Goal: Task Accomplishment & Management: Manage account settings

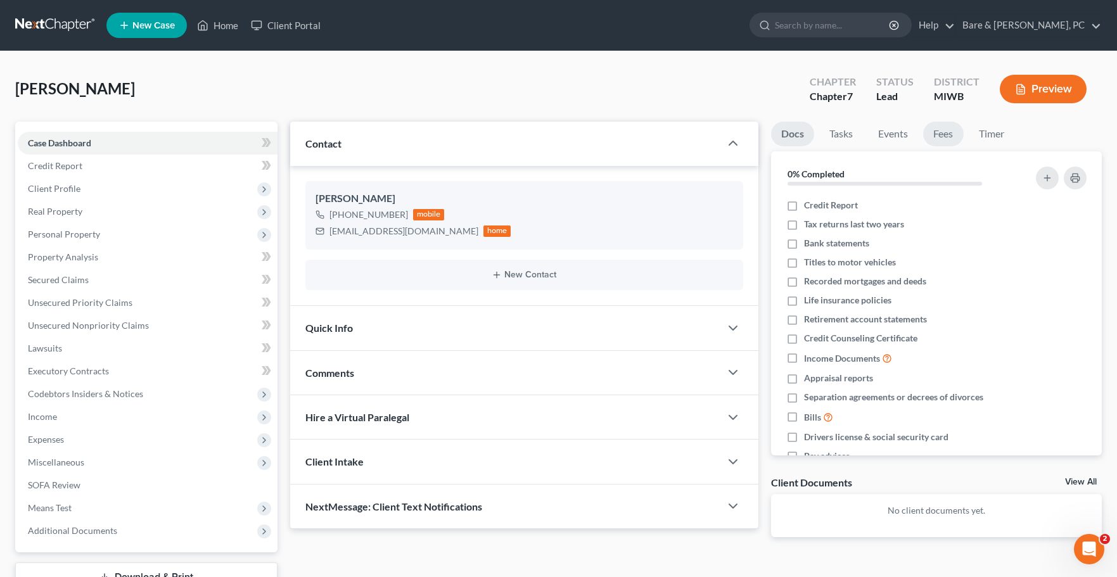
click at [950, 137] on link "Fees" at bounding box center [943, 134] width 41 height 25
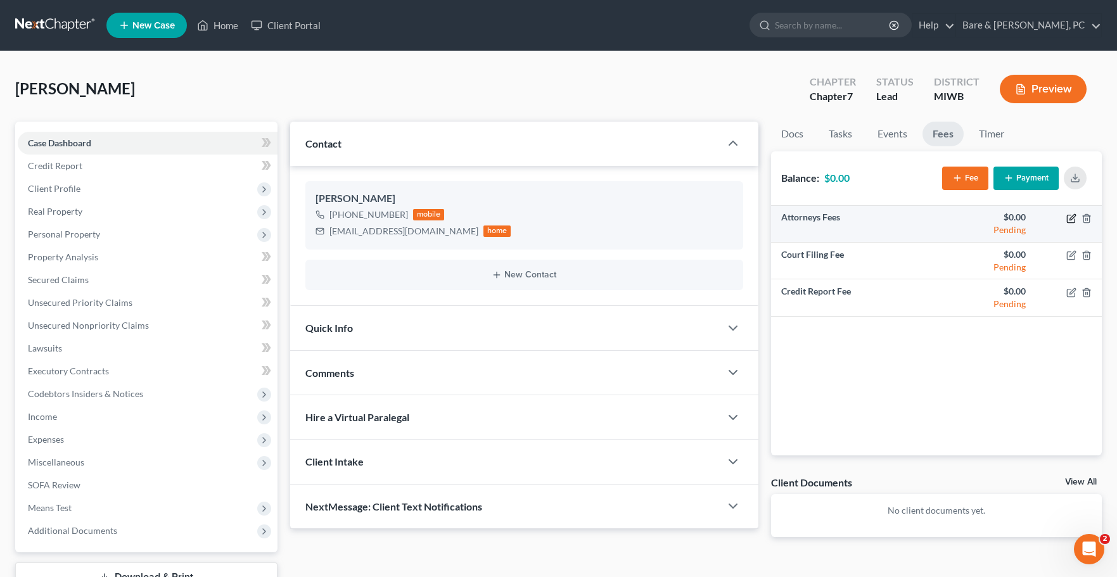
click at [1074, 217] on icon "button" at bounding box center [1071, 218] width 10 height 10
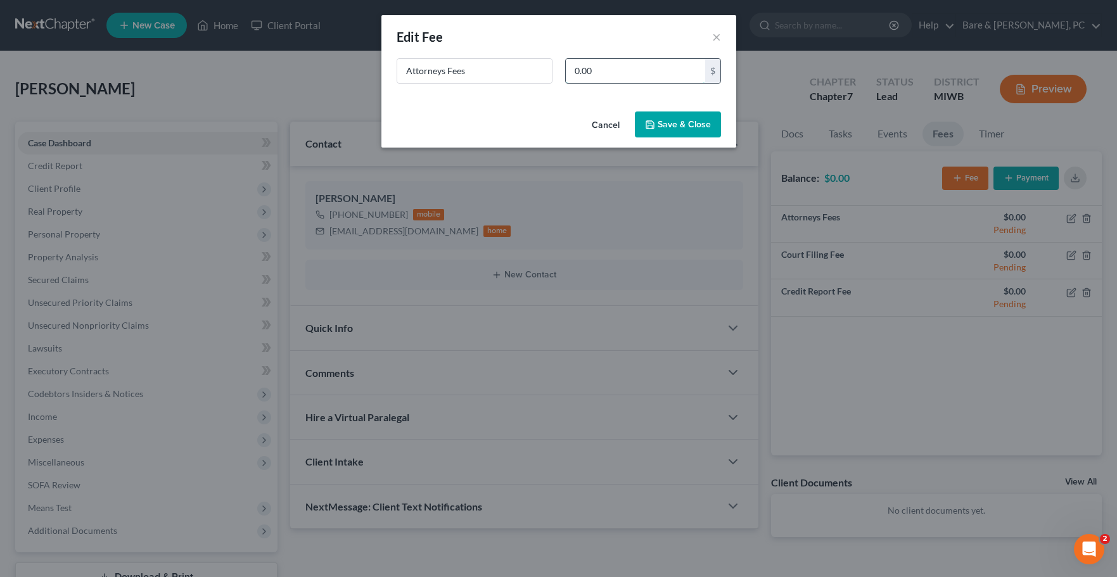
click at [606, 70] on input "0.00" at bounding box center [635, 71] width 139 height 24
type input "1,500"
click at [685, 128] on button "Save & Close" at bounding box center [678, 124] width 86 height 27
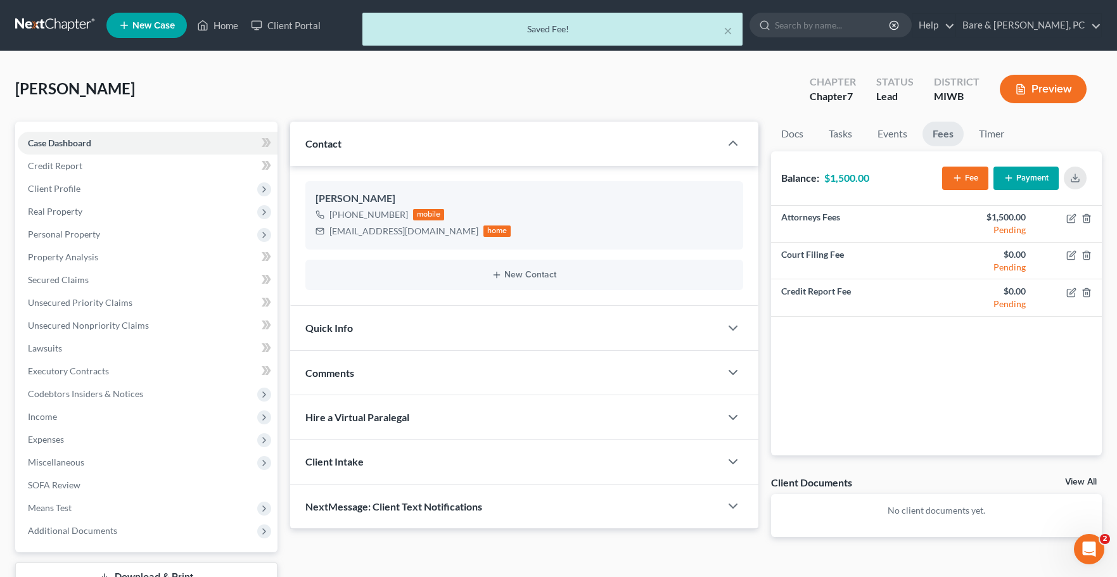
click at [941, 133] on link "Fees" at bounding box center [942, 134] width 41 height 25
click at [1008, 254] on div "$0.00" at bounding box center [985, 254] width 79 height 13
click at [1072, 254] on icon "button" at bounding box center [1071, 255] width 10 height 10
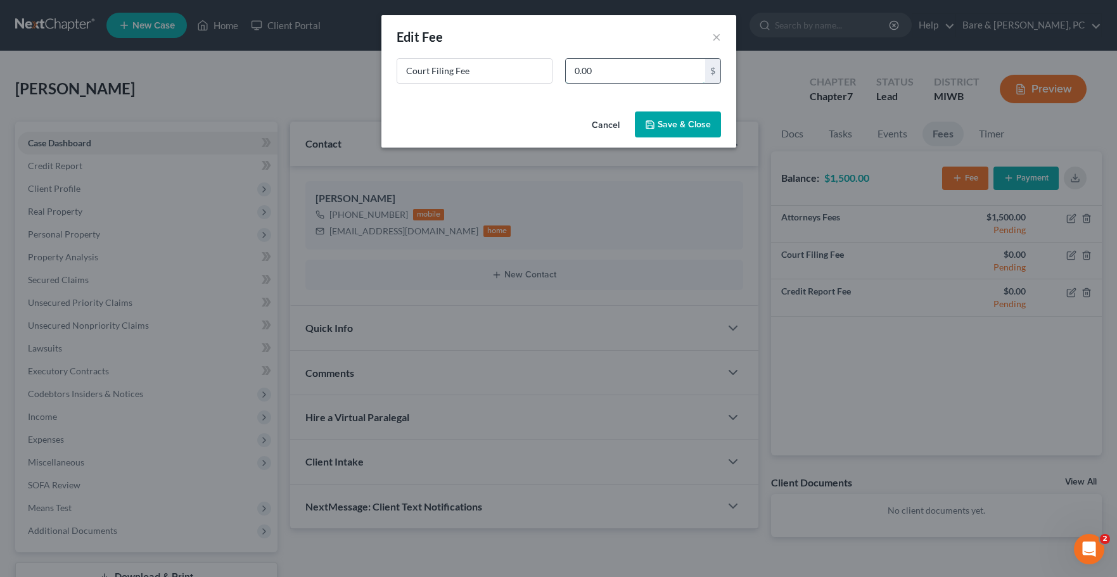
click at [589, 72] on input "0.00" at bounding box center [635, 71] width 139 height 24
type input "338."
click at [684, 124] on button "Save & Close" at bounding box center [678, 124] width 86 height 27
